Goal: Obtain resource: Obtain resource

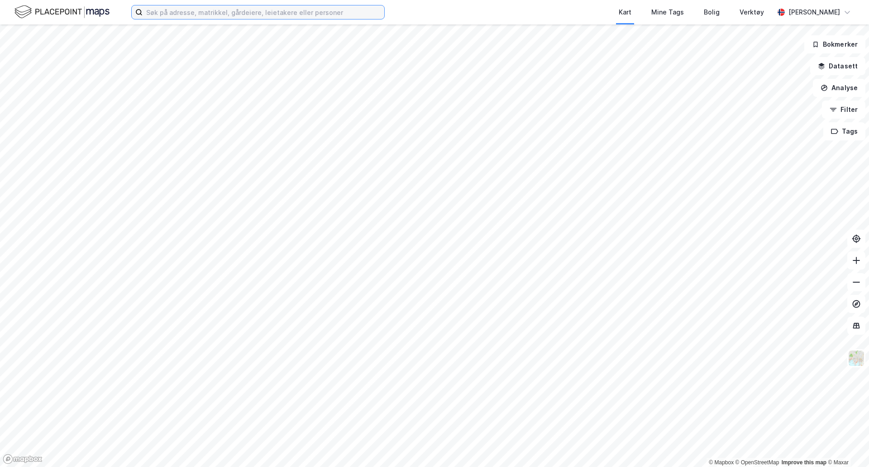
click at [164, 15] on input at bounding box center [264, 12] width 242 height 14
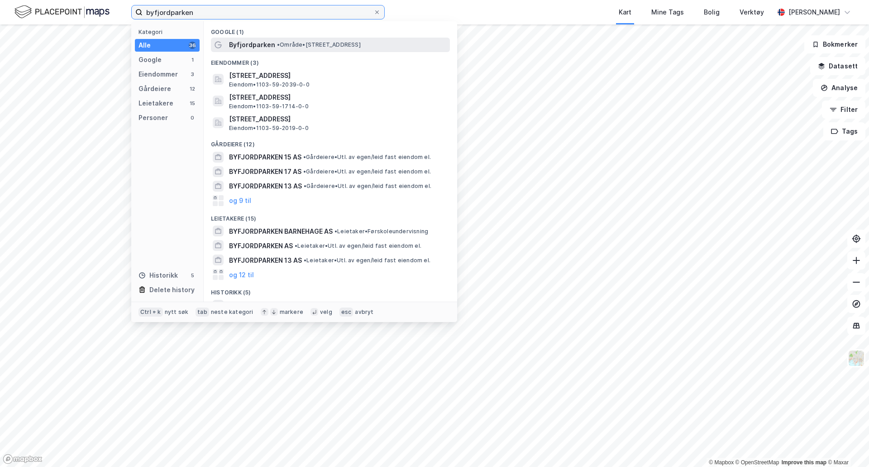
type input "byfjordparken"
click at [300, 43] on span "• Område • [STREET_ADDRESS]" at bounding box center [319, 44] width 84 height 7
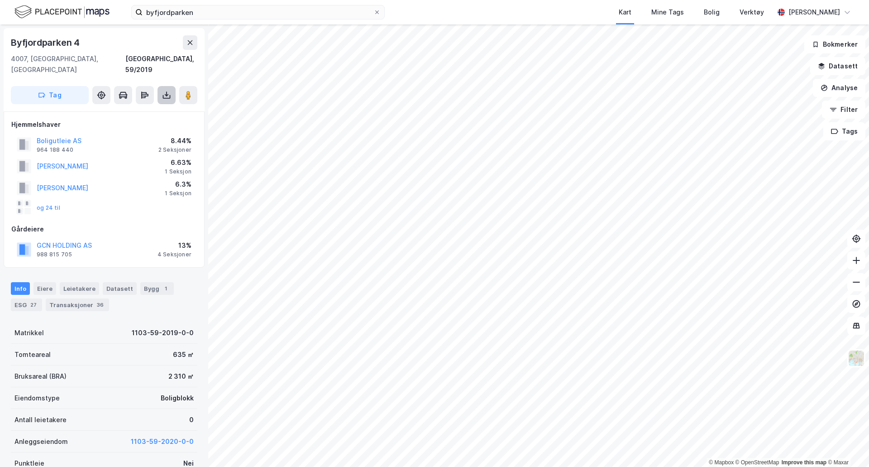
click at [163, 86] on button at bounding box center [167, 95] width 18 height 18
click at [123, 110] on div "Last ned grunnbok" at bounding box center [122, 113] width 53 height 7
click at [39, 282] on div "Eiere" at bounding box center [45, 288] width 23 height 13
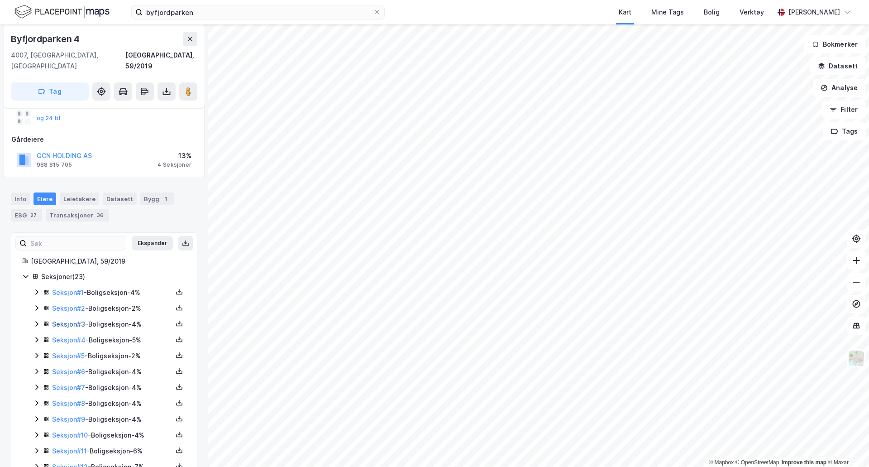
scroll to position [91, 0]
click at [130, 286] on div "Seksjon # 1 - Boligseksjon - 4%" at bounding box center [112, 291] width 120 height 11
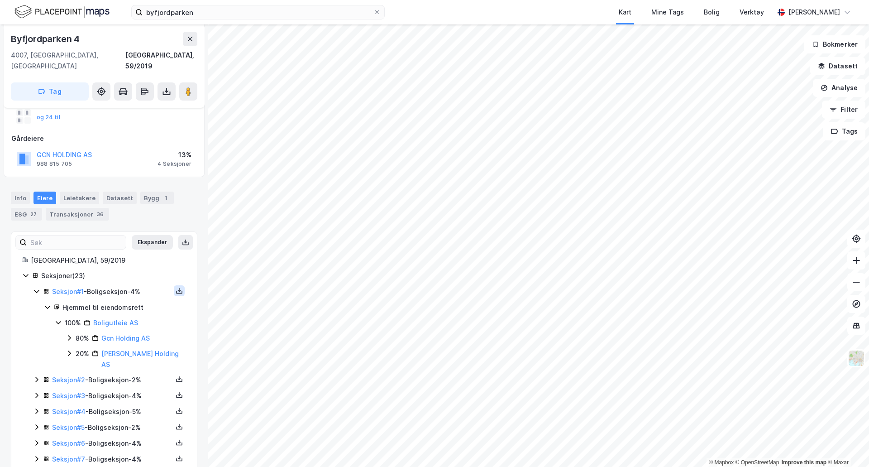
click at [178, 290] on icon at bounding box center [179, 291] width 3 height 2
click at [143, 256] on div "Grunnbok" at bounding box center [130, 264] width 80 height 22
